Goal: Information Seeking & Learning: Learn about a topic

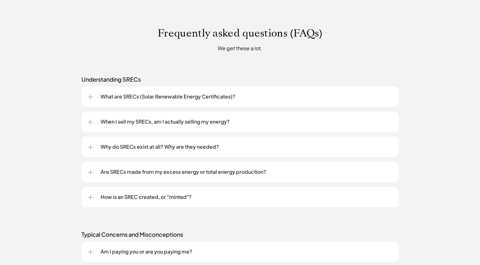
scroll to position [453, 0]
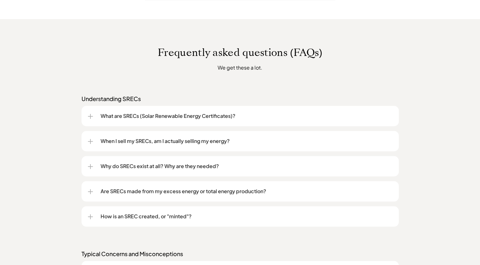
click at [250, 115] on p "What are SRECs (Solar Renewable Energy Certificates)?" at bounding box center [247, 116] width 292 height 8
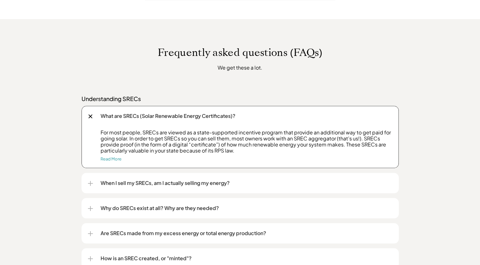
click at [265, 184] on p "When I sell my SRECs, am I actually selling my energy?" at bounding box center [247, 183] width 292 height 8
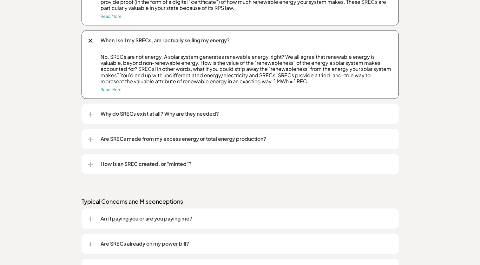
scroll to position [601, 0]
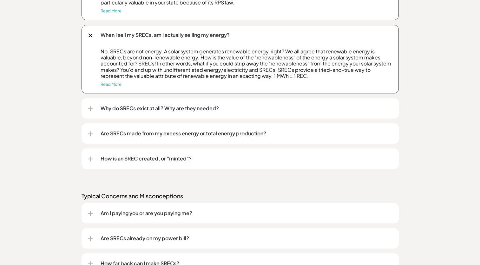
click at [201, 115] on div "Why do SRECs exist at all? Why are they needed?" at bounding box center [240, 108] width 305 height 20
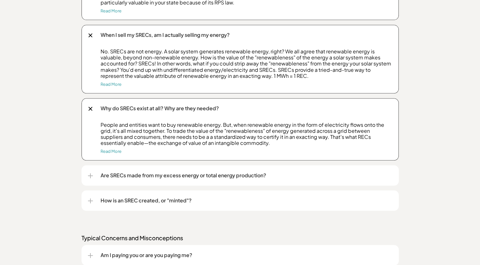
click at [263, 172] on p "Are SRECs made from my excess energy or total energy production?" at bounding box center [247, 175] width 292 height 8
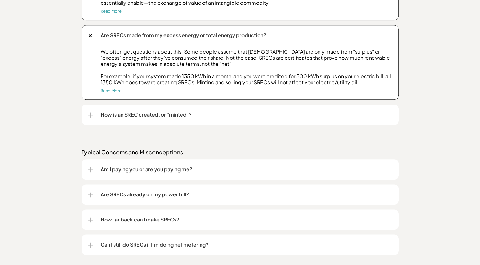
scroll to position [748, 0]
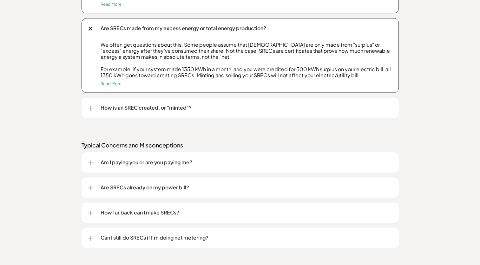
click at [339, 108] on p "How is an SREC created, or "minted"?" at bounding box center [247, 108] width 292 height 8
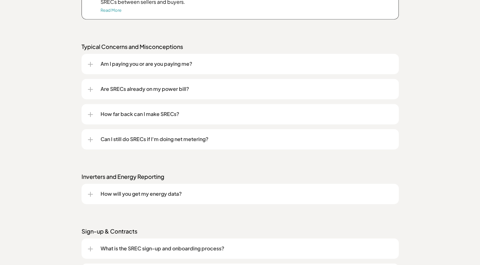
scroll to position [910, 0]
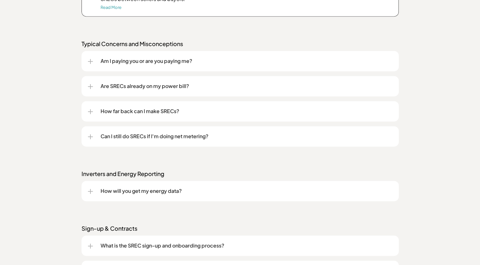
click at [230, 65] on div "Am I paying you or are you paying me?" at bounding box center [240, 61] width 305 height 20
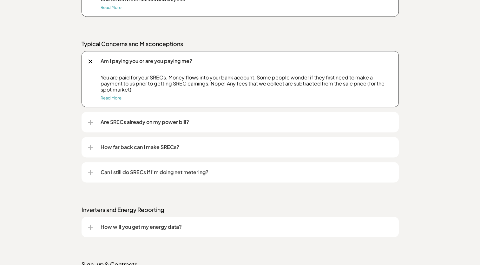
click at [295, 117] on div "Are SRECs already on my power bill?" at bounding box center [240, 122] width 305 height 20
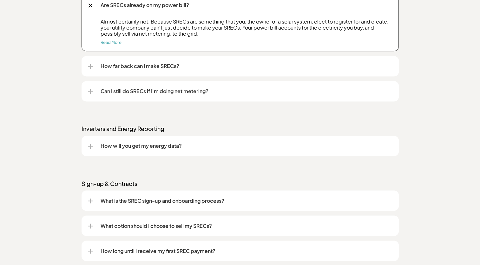
scroll to position [1033, 0]
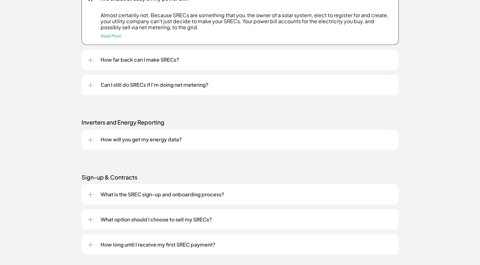
click at [298, 57] on p "How far back can I make SRECs?" at bounding box center [247, 60] width 292 height 8
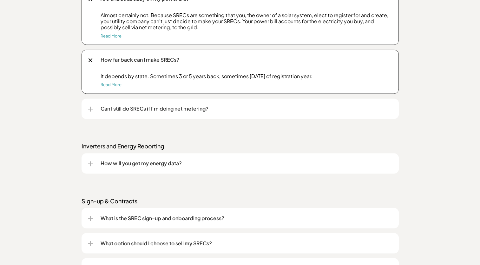
click at [290, 105] on p "Can I still do SRECs if I'm doing net metering?" at bounding box center [247, 109] width 292 height 8
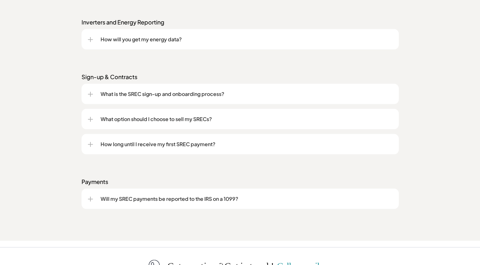
scroll to position [1226, 0]
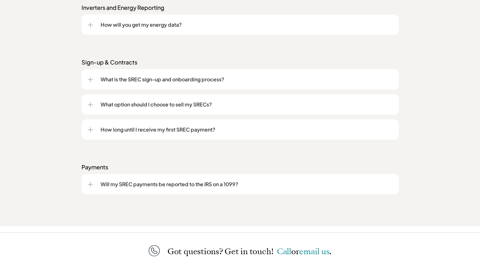
click at [351, 110] on div "What option should I choose to sell my SRECs?" at bounding box center [240, 104] width 305 height 20
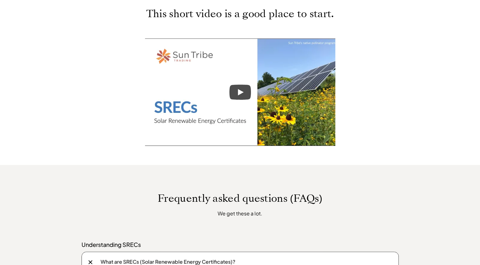
scroll to position [0, 0]
